Goal: Find specific page/section: Find specific page/section

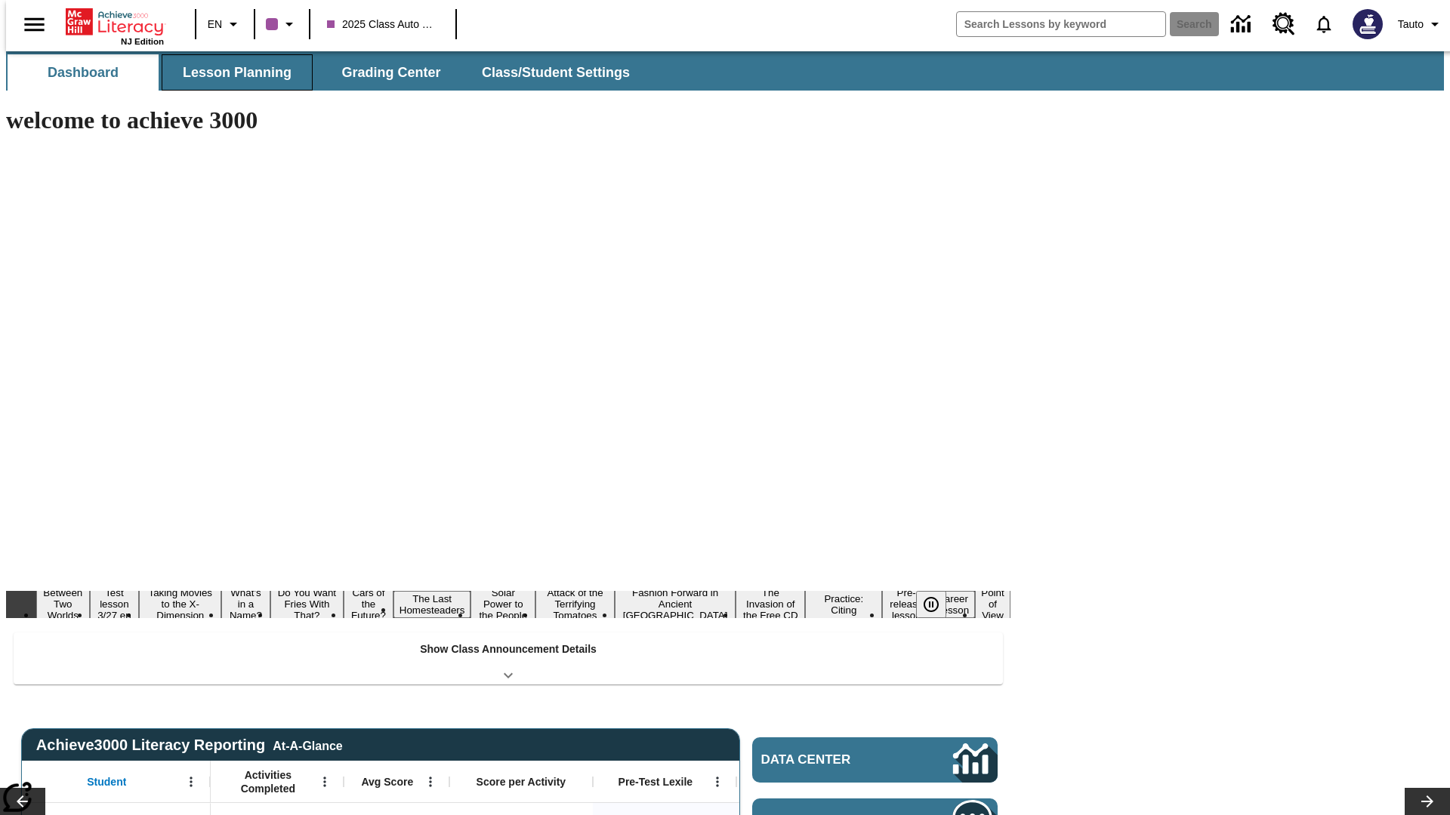
click at [231, 72] on button "Lesson Planning" at bounding box center [237, 72] width 151 height 36
